Goal: Task Accomplishment & Management: Use online tool/utility

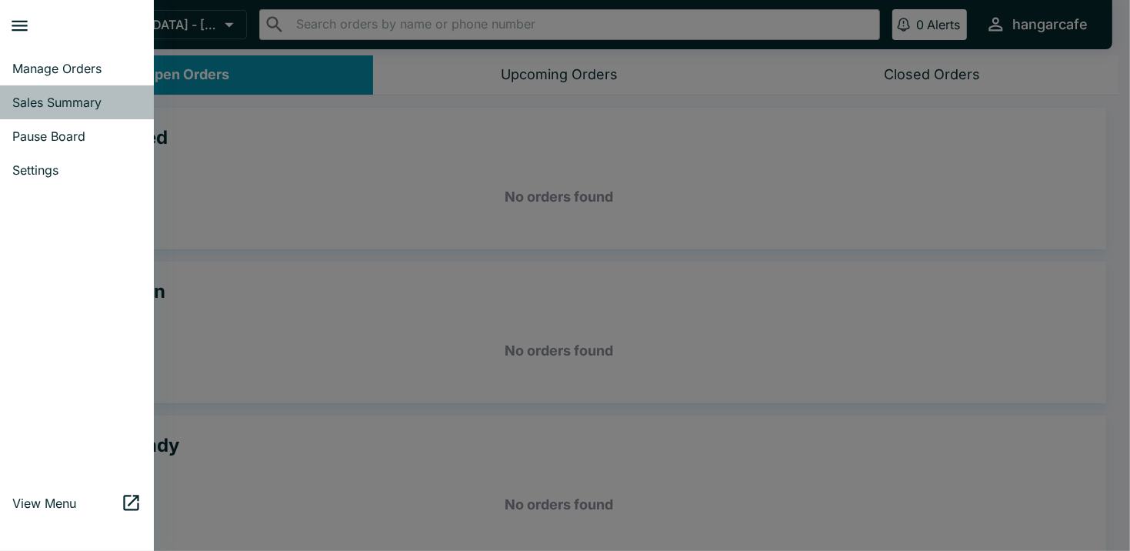
click at [62, 99] on span "Sales Summary" at bounding box center [76, 102] width 129 height 15
select select "03:00"
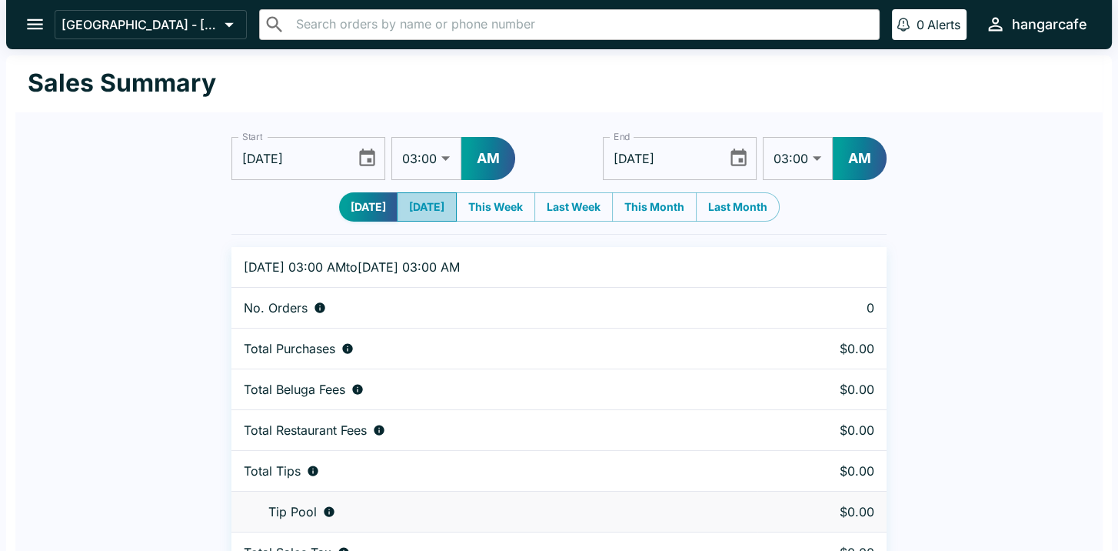
click at [427, 208] on button "[DATE]" at bounding box center [427, 206] width 60 height 29
type input "[DATE]"
click at [363, 159] on icon "Choose date, selected date is Sep 12, 2025" at bounding box center [367, 158] width 21 height 21
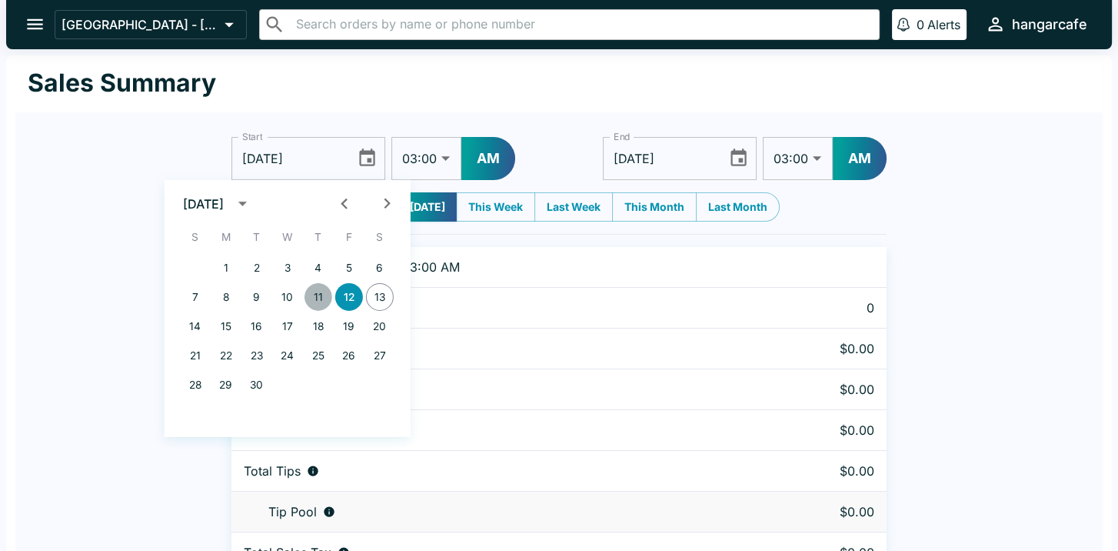
click at [317, 294] on button "11" at bounding box center [319, 297] width 28 height 28
type input "[DATE]"
